Goal: Task Accomplishment & Management: Use online tool/utility

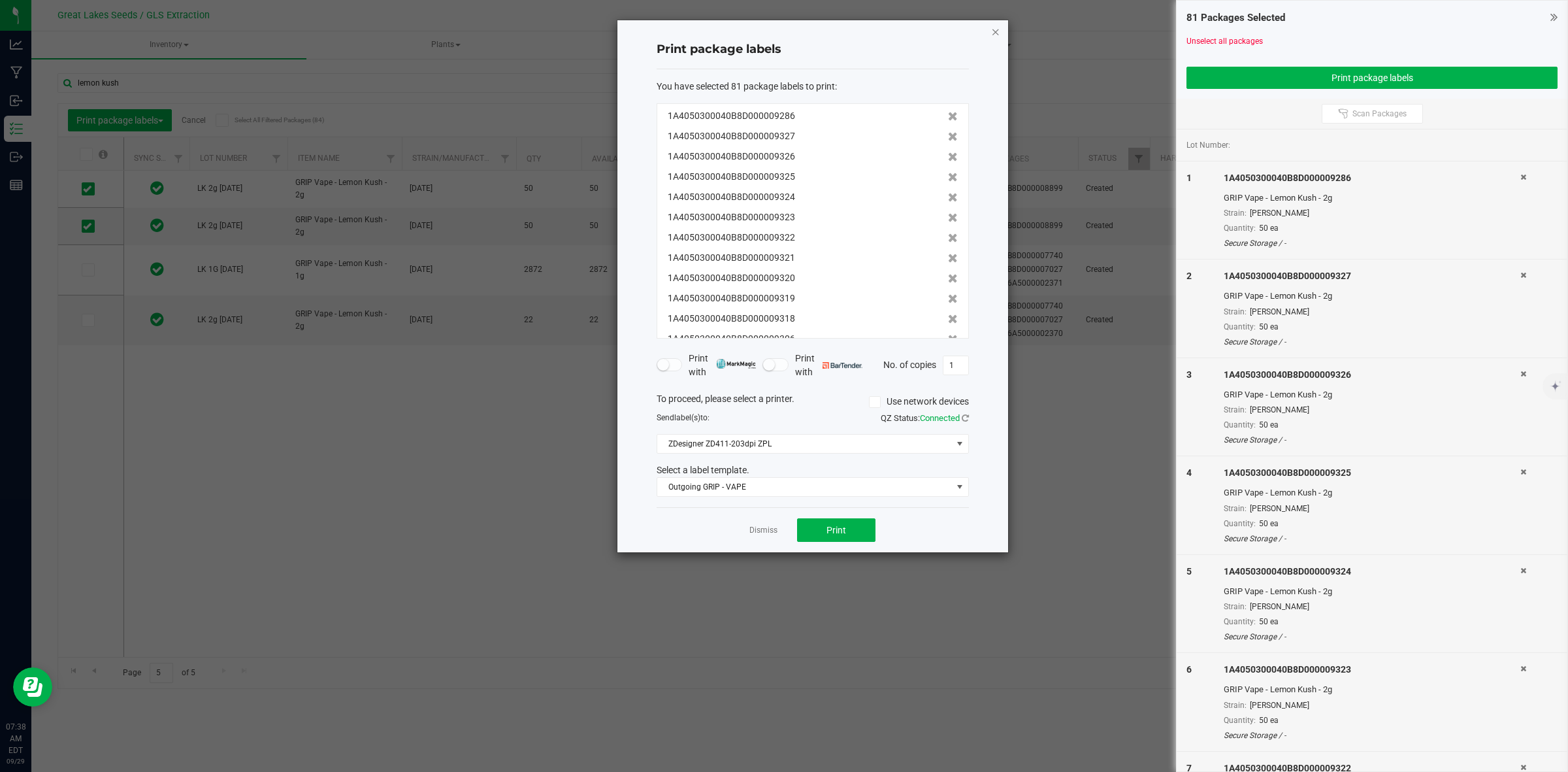
click at [996, 33] on icon "button" at bounding box center [996, 31] width 9 height 16
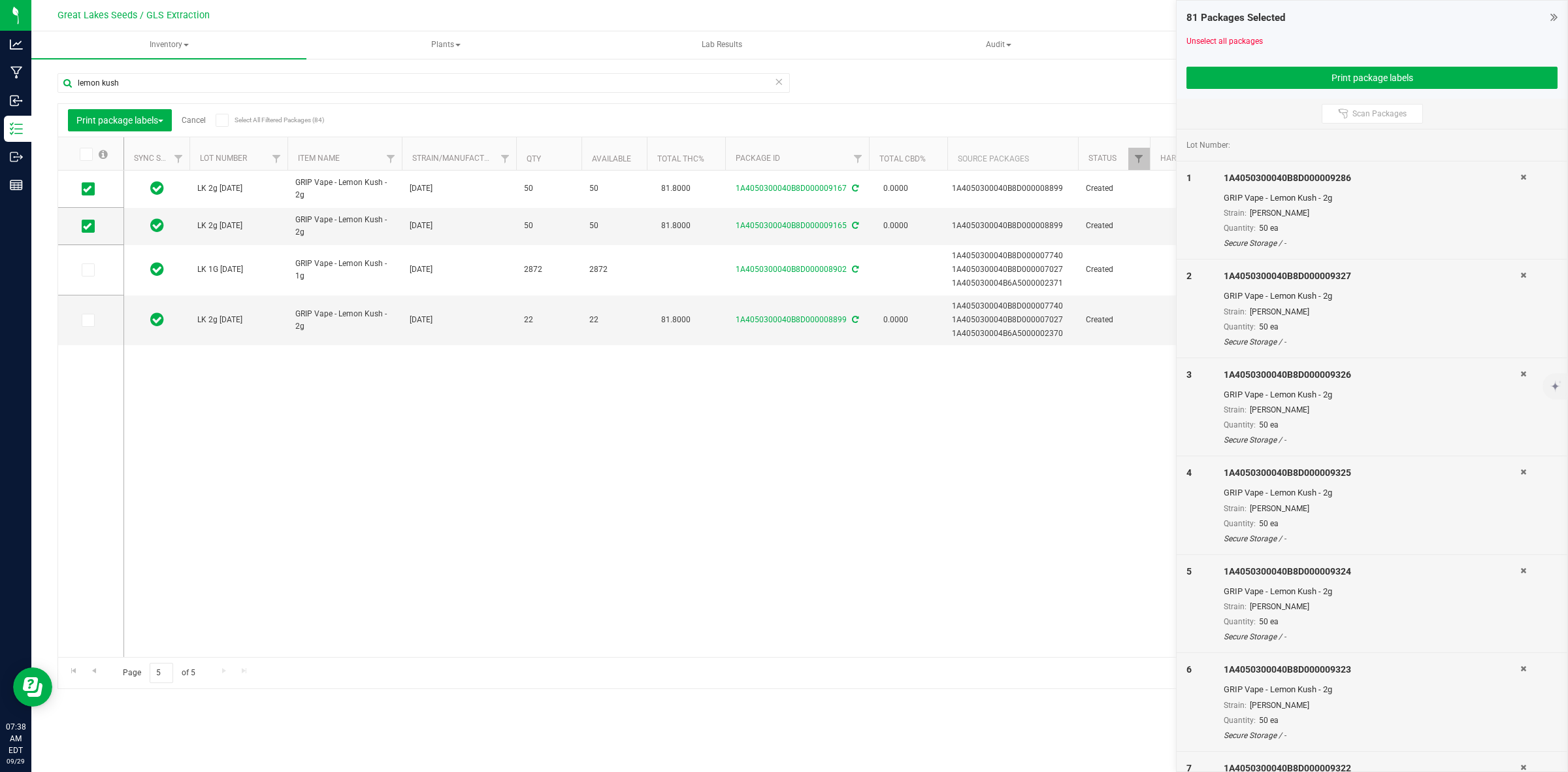
drag, startPoint x: 1206, startPoint y: 39, endPoint x: 1178, endPoint y: 39, distance: 28.0
click at [1206, 39] on link "Unselect all packages" at bounding box center [1225, 41] width 76 height 9
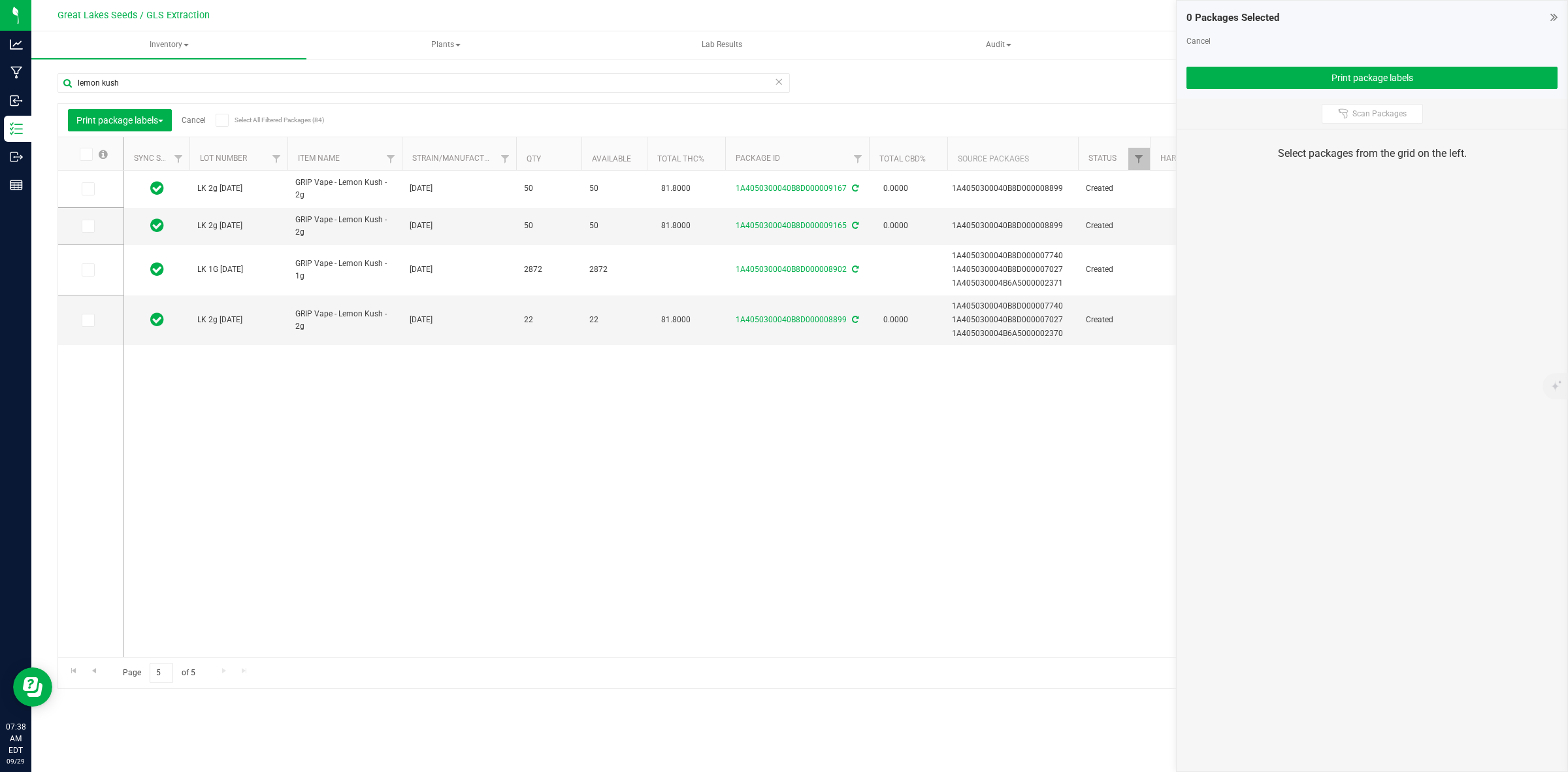
click at [183, 72] on div "lemon kush" at bounding box center [429, 82] width 742 height 42
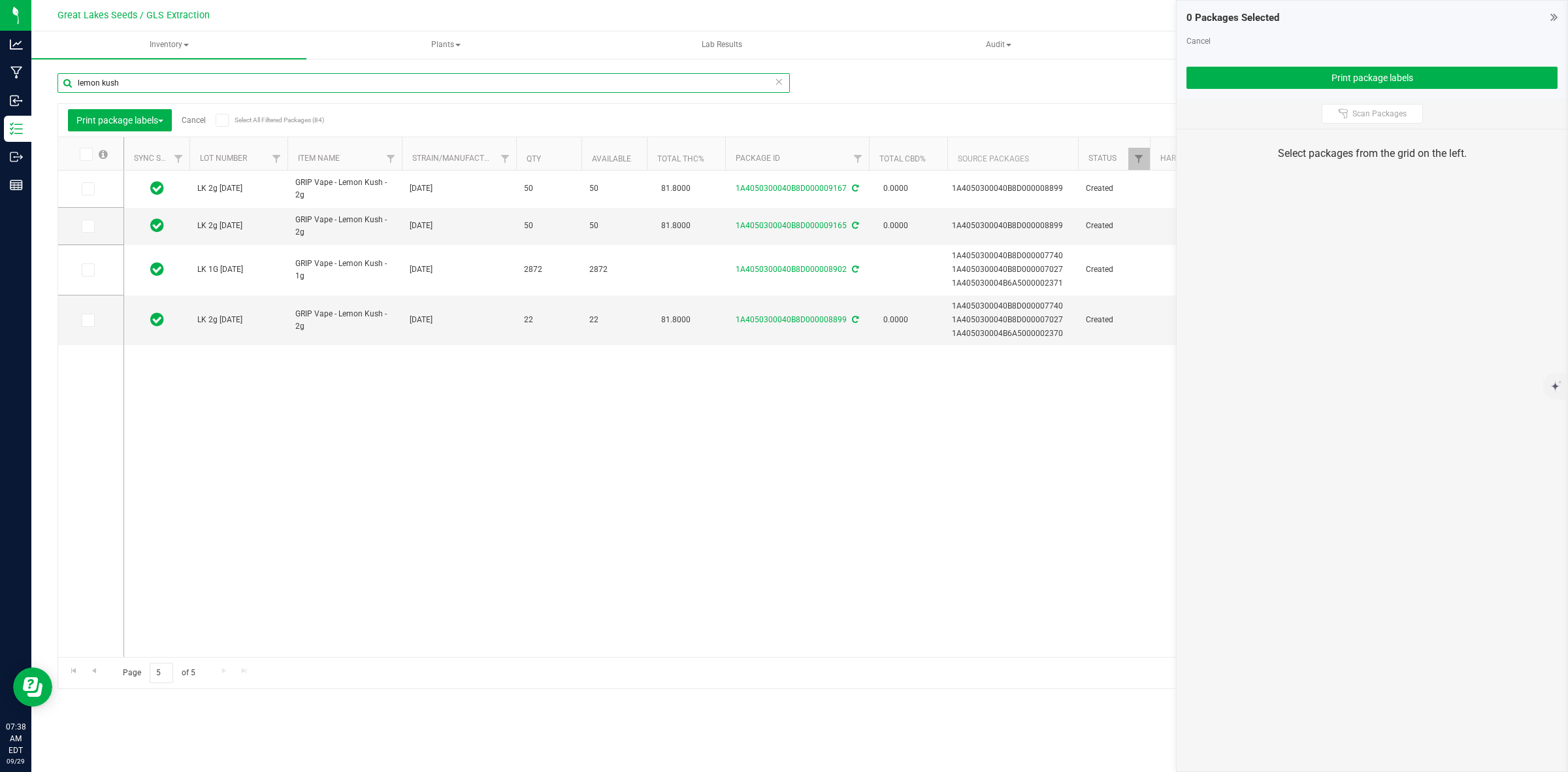
click at [171, 90] on input "lemon kush" at bounding box center [424, 83] width 733 height 20
type input "l"
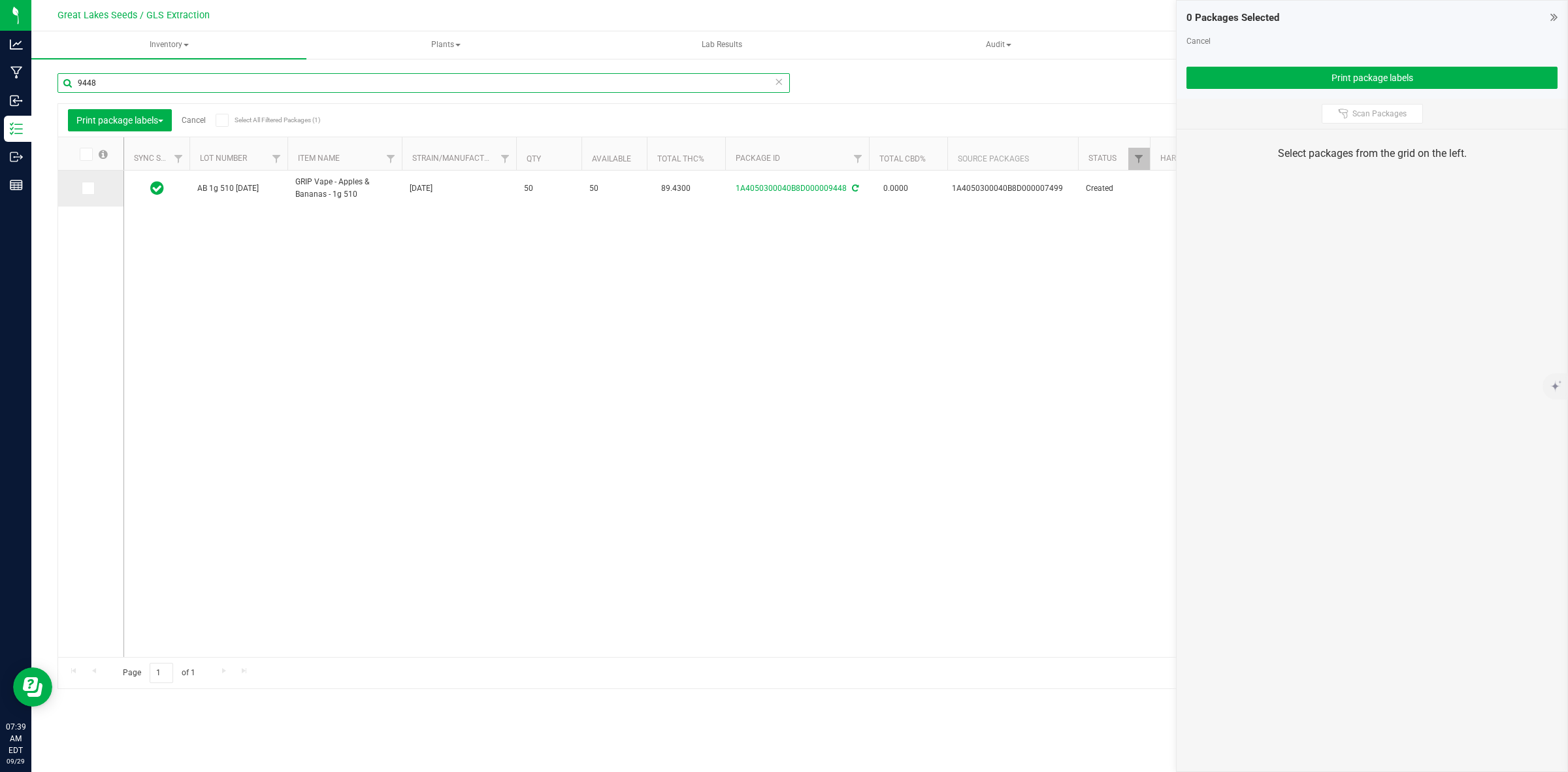
type input "9448"
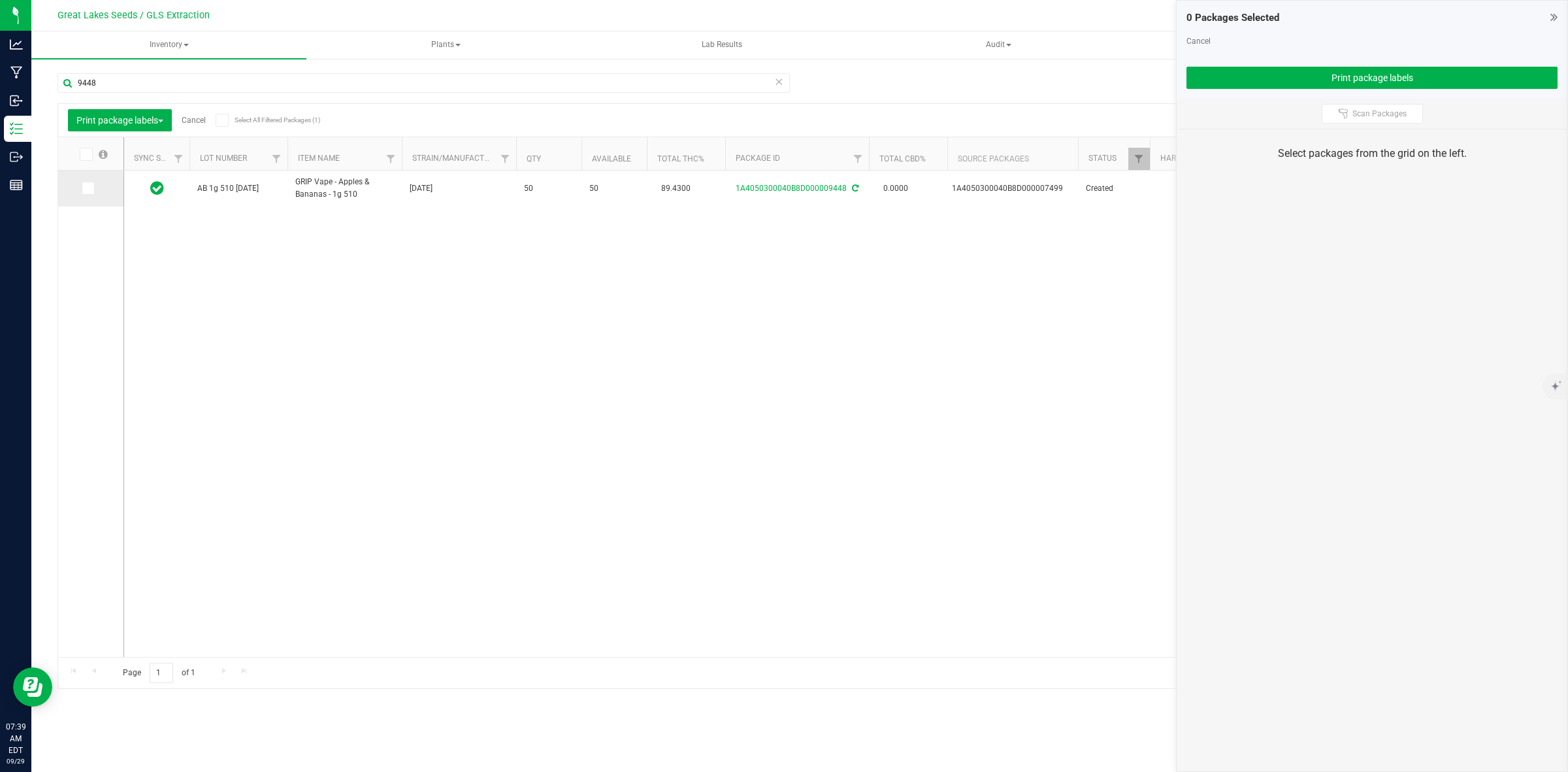
click at [89, 188] on icon at bounding box center [87, 188] width 8 height 0
click at [0, 0] on input "checkbox" at bounding box center [0, 0] width 0 height 0
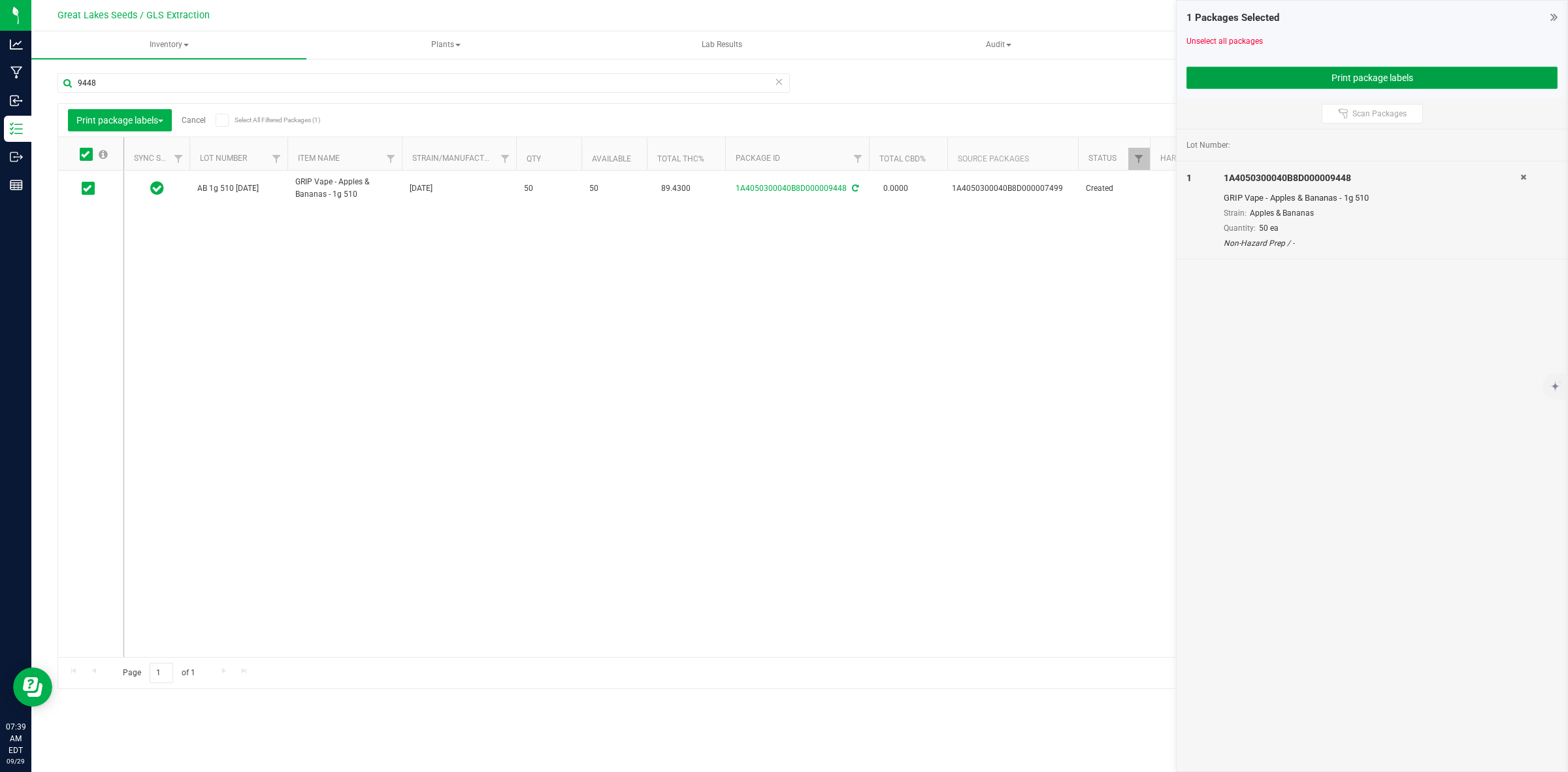
click at [1273, 86] on button "Print package labels" at bounding box center [1372, 78] width 371 height 23
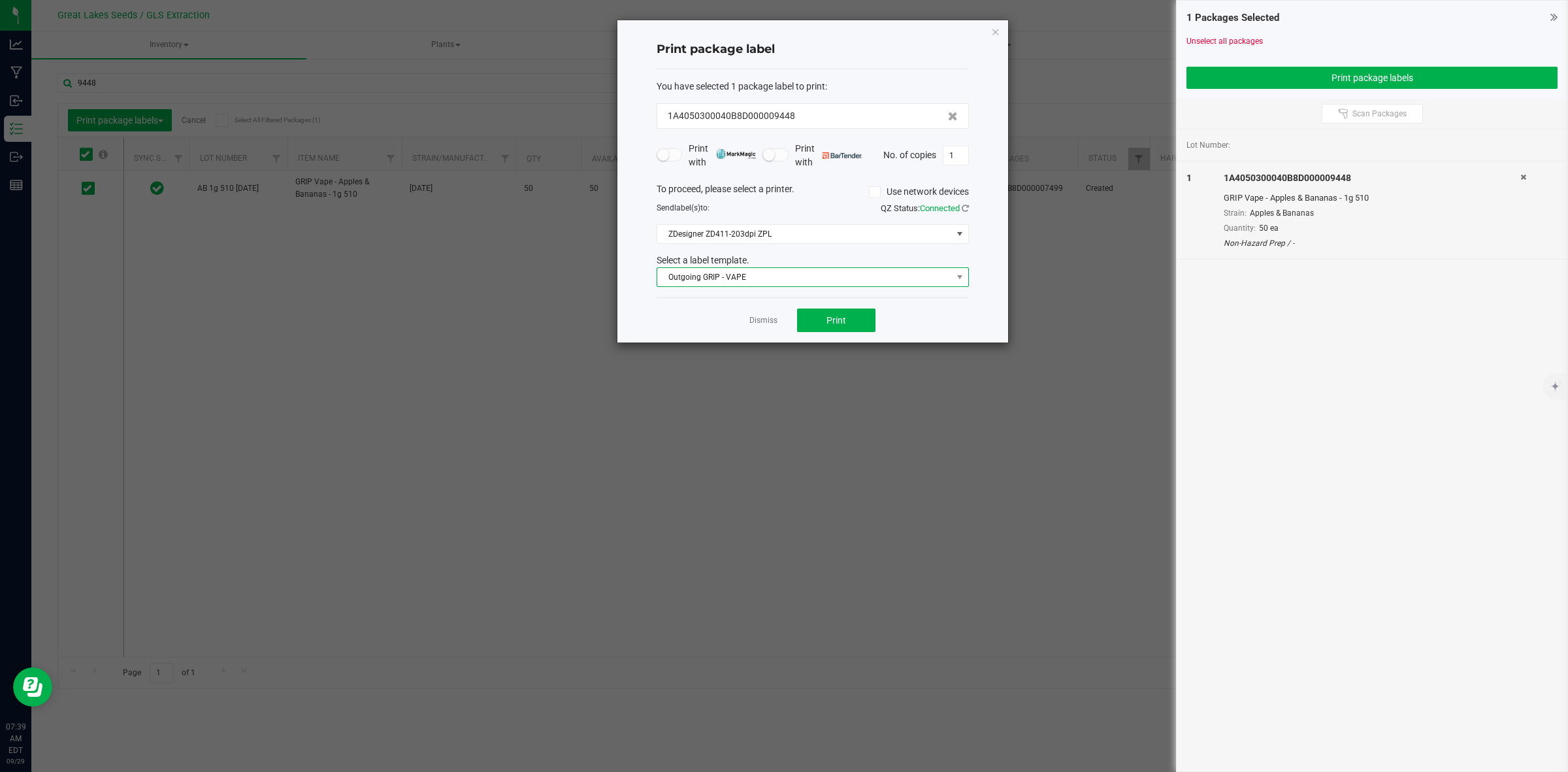
click at [827, 283] on span "Outgoing GRIP - VAPE" at bounding box center [804, 277] width 295 height 18
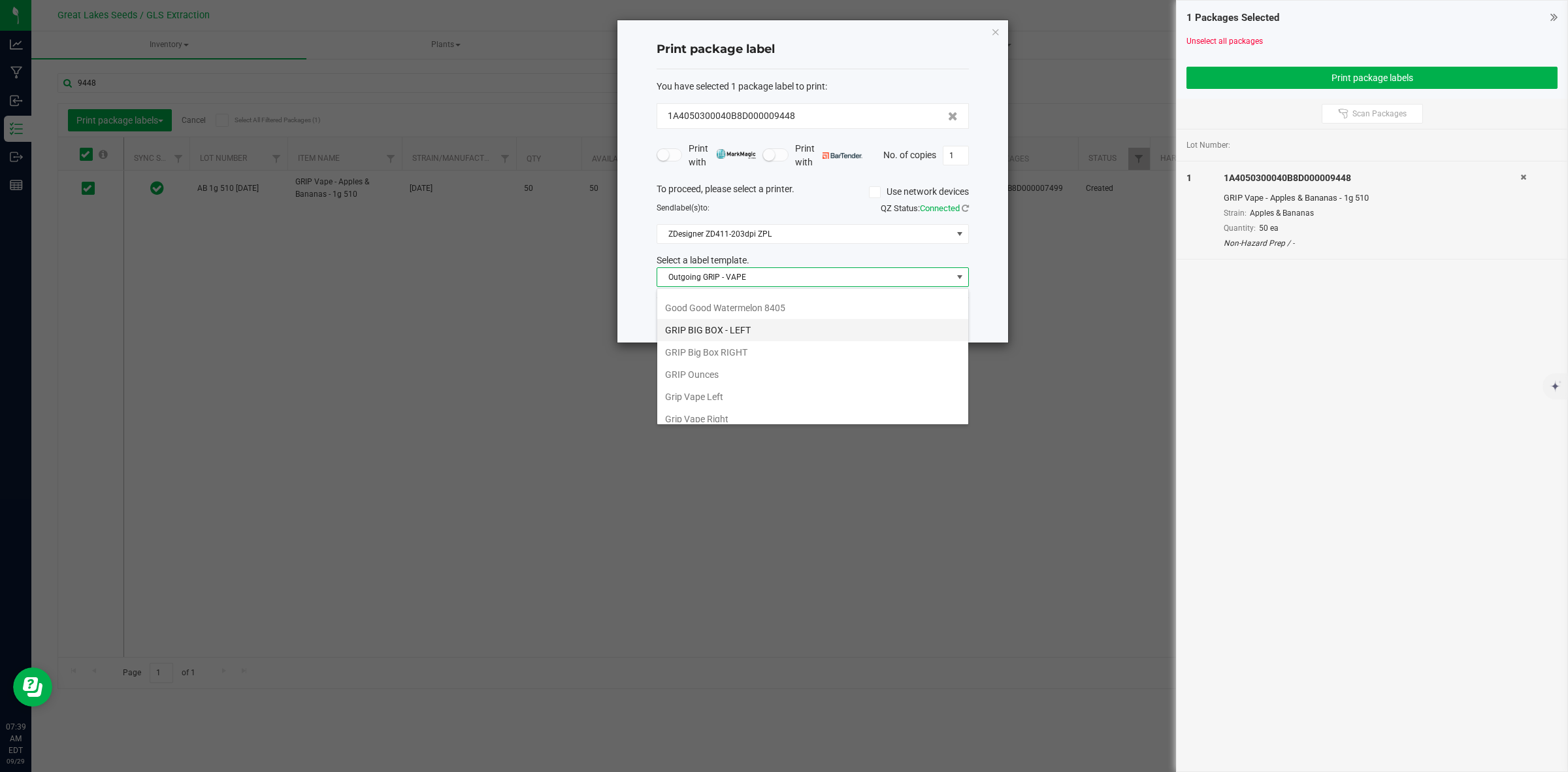
scroll to position [188, 0]
click at [704, 386] on li "GRIP Big Box RIGHT" at bounding box center [812, 382] width 311 height 23
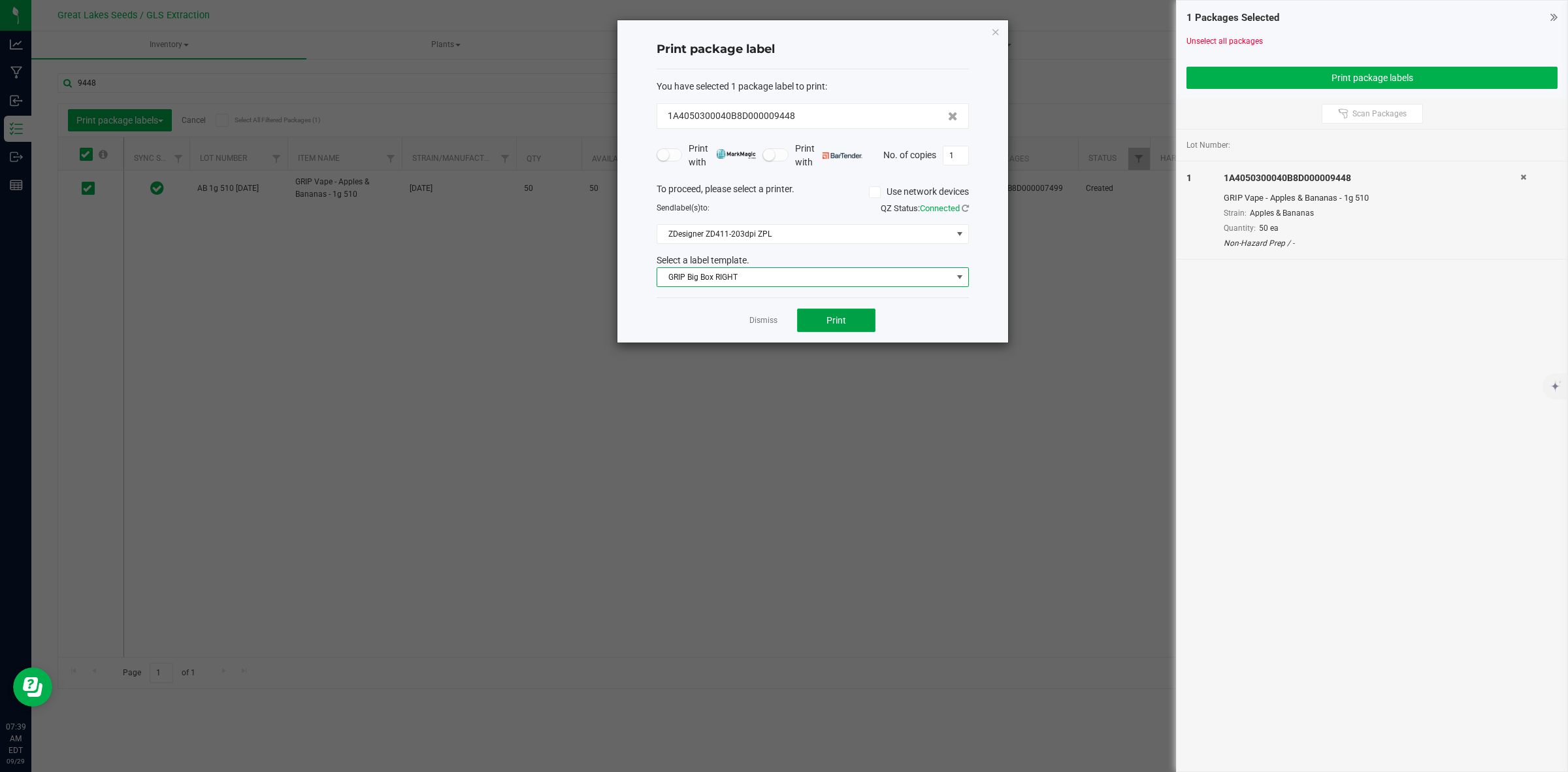
click at [812, 324] on button "Print" at bounding box center [836, 319] width 78 height 23
click at [814, 319] on button "Print" at bounding box center [836, 319] width 78 height 23
click at [806, 282] on span "GRIP Big Box RIGHT" at bounding box center [804, 277] width 295 height 18
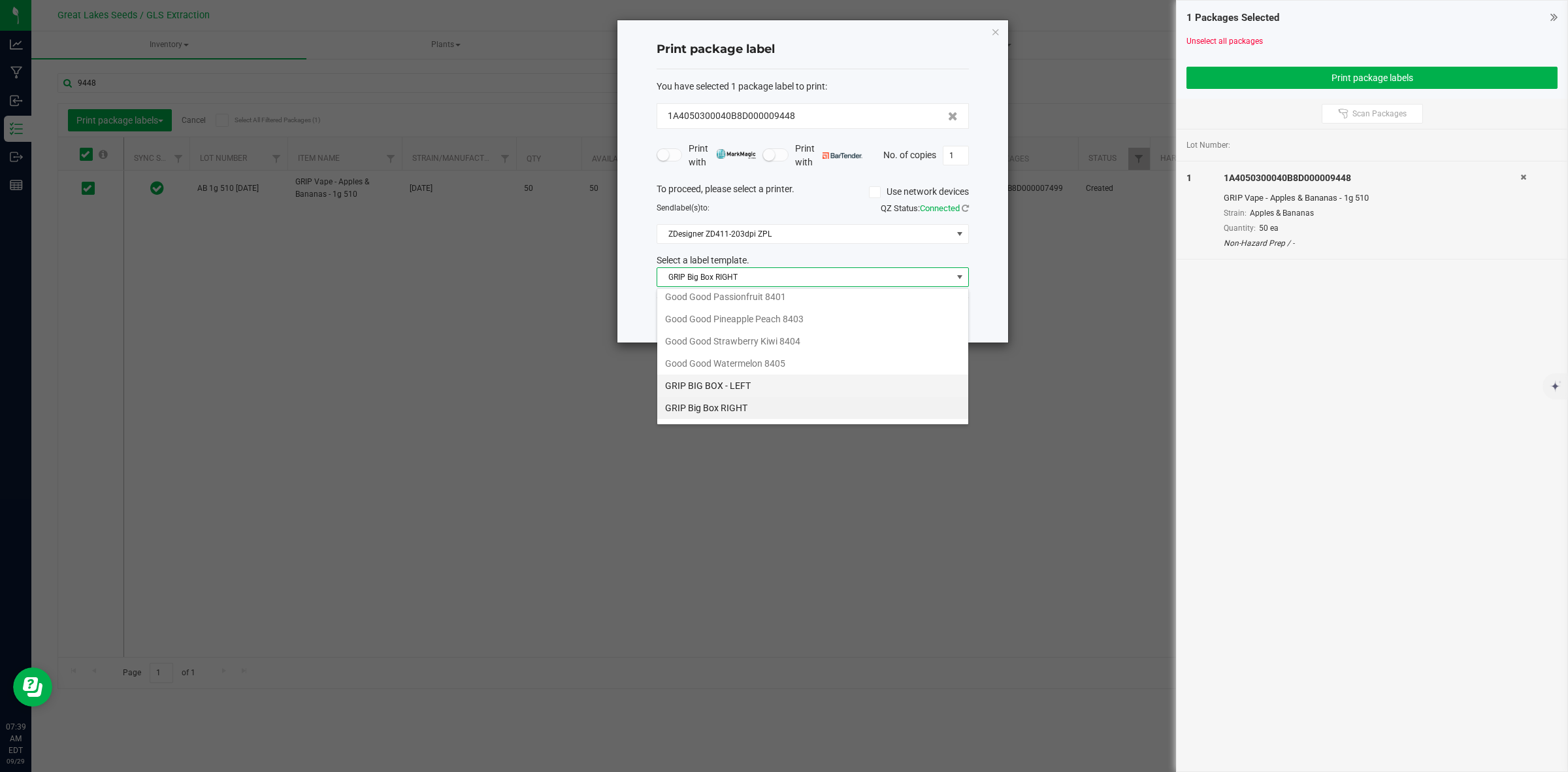
scroll to position [243, 0]
click at [707, 399] on li "Grip Vape Right" at bounding box center [812, 393] width 311 height 23
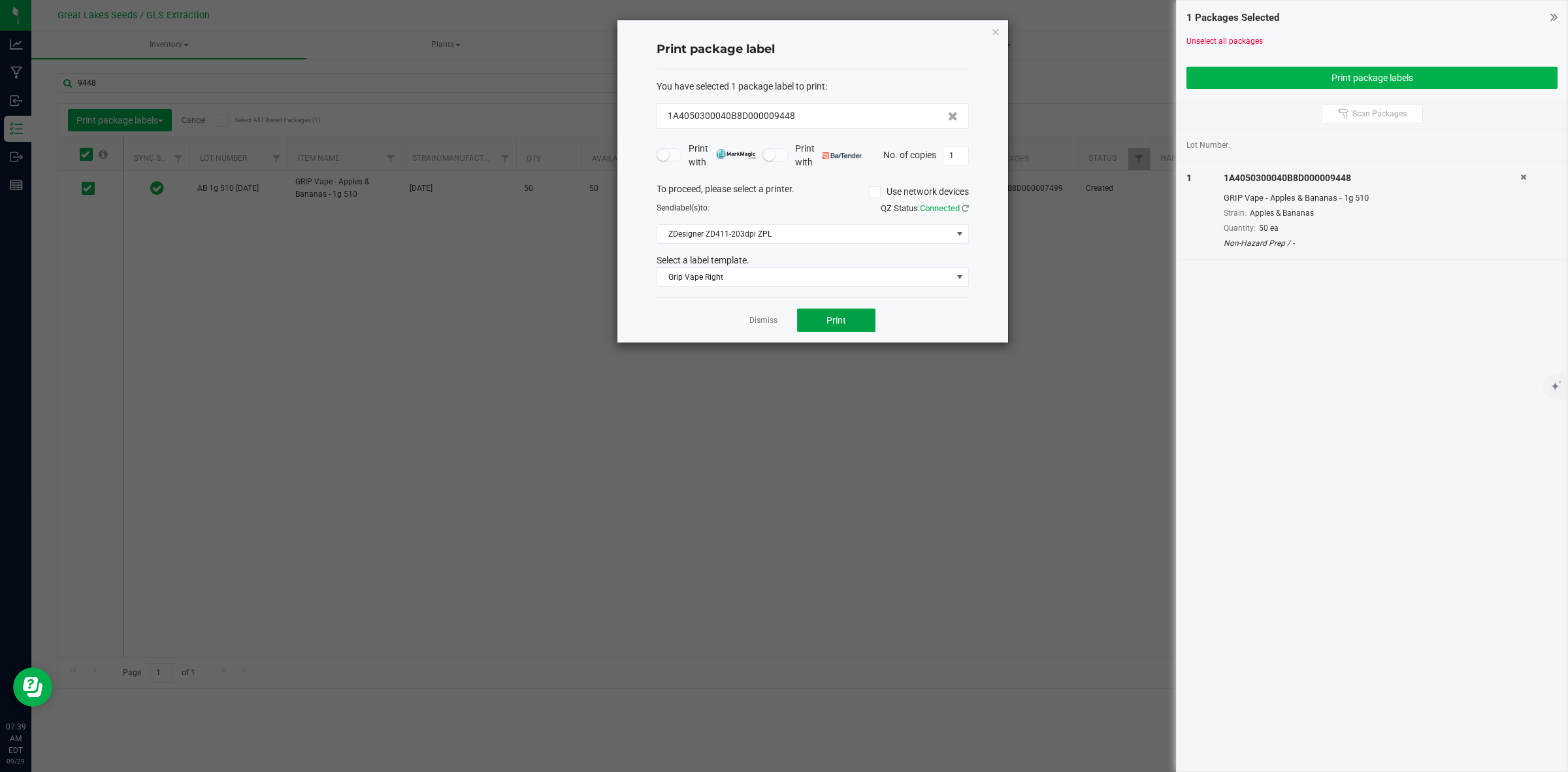
click at [827, 318] on span "Print" at bounding box center [836, 320] width 20 height 11
click at [701, 281] on span "Grip Vape Right" at bounding box center [804, 277] width 295 height 18
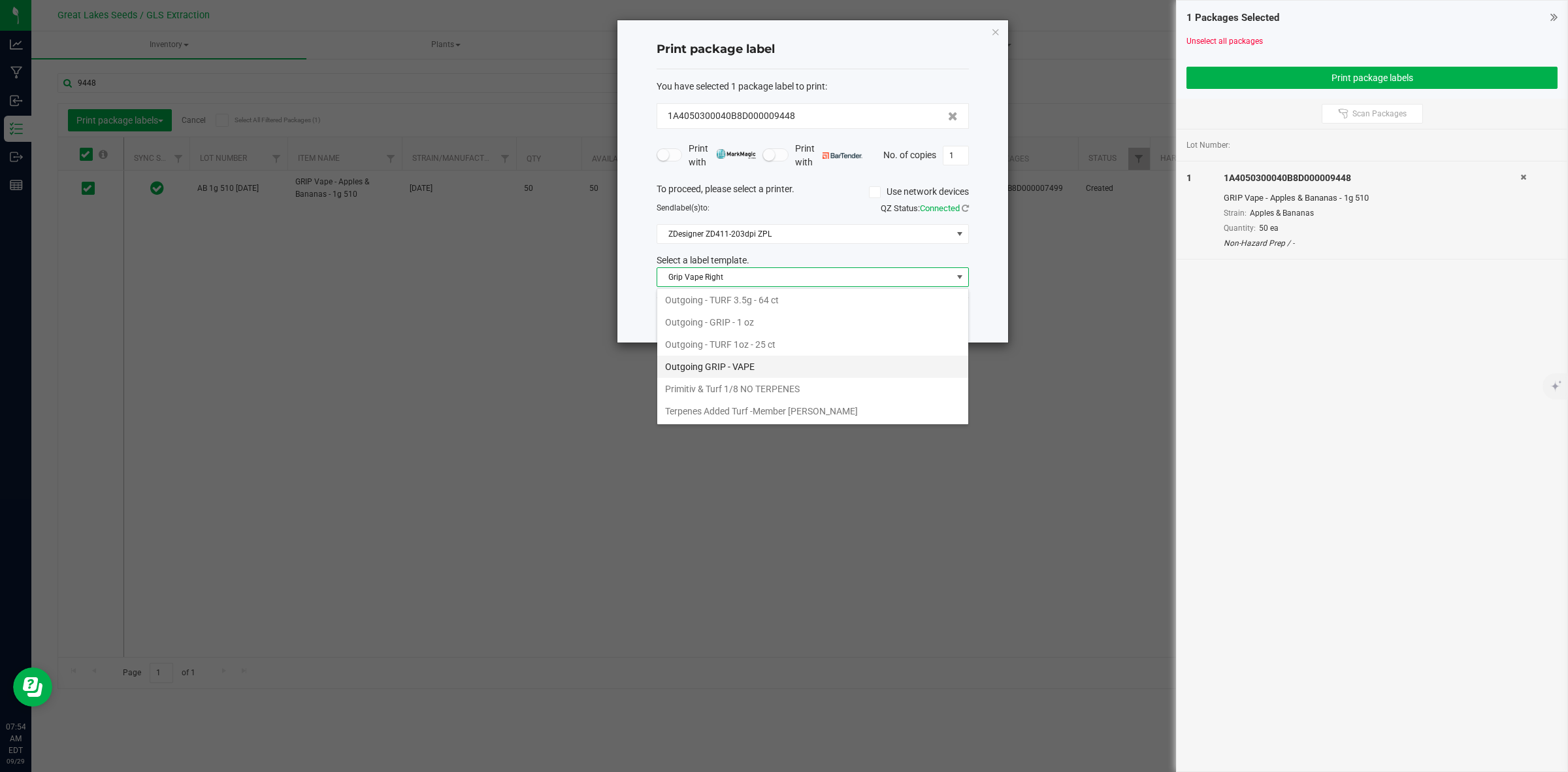
scroll to position [474, 0]
click at [729, 363] on li "Outgoing GRIP - VAPE" at bounding box center [812, 367] width 311 height 23
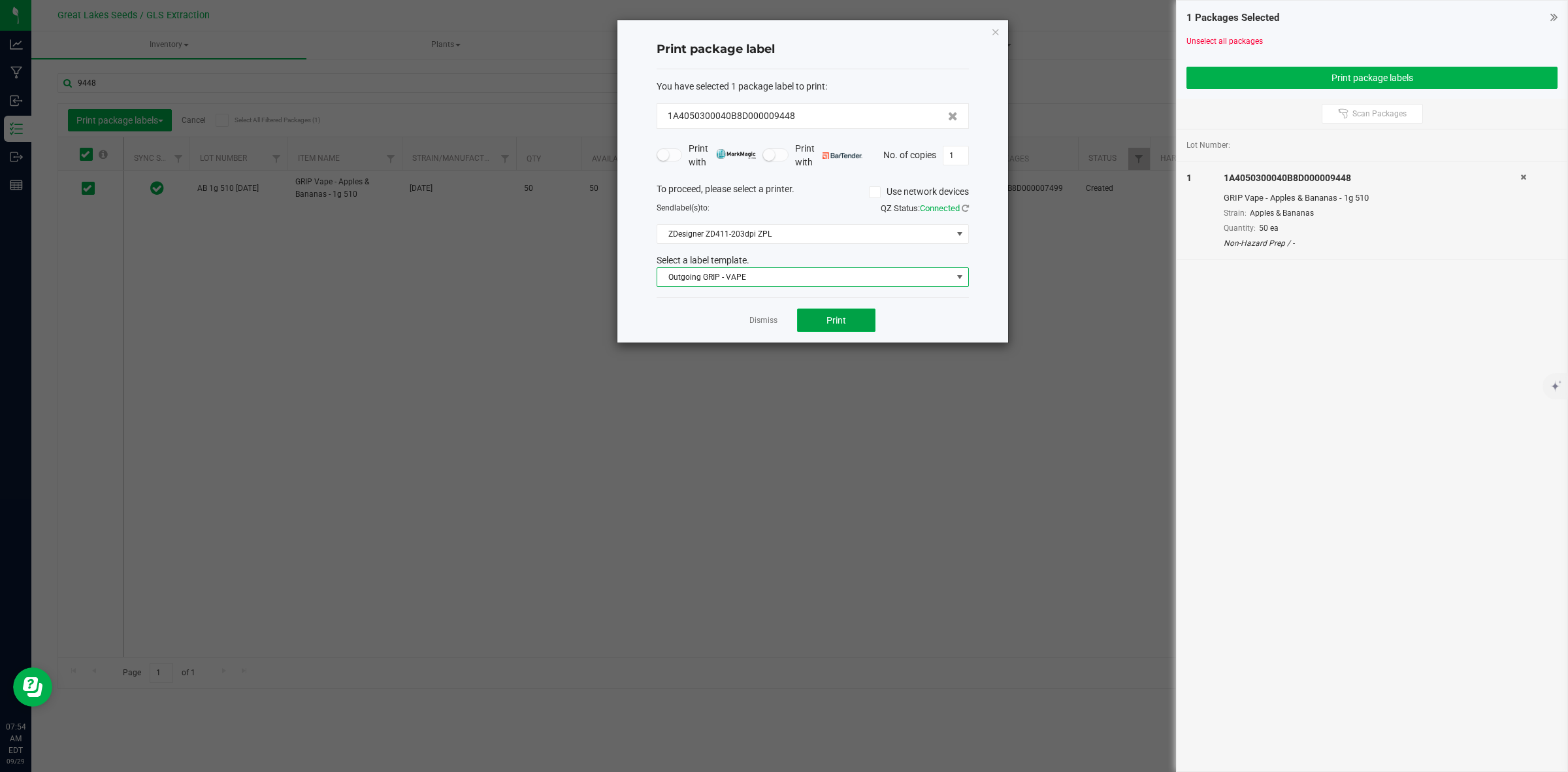
click at [861, 330] on button "Print" at bounding box center [836, 319] width 78 height 23
click at [997, 32] on icon "button" at bounding box center [996, 31] width 9 height 16
